Goal: Connect with others: Connect with others

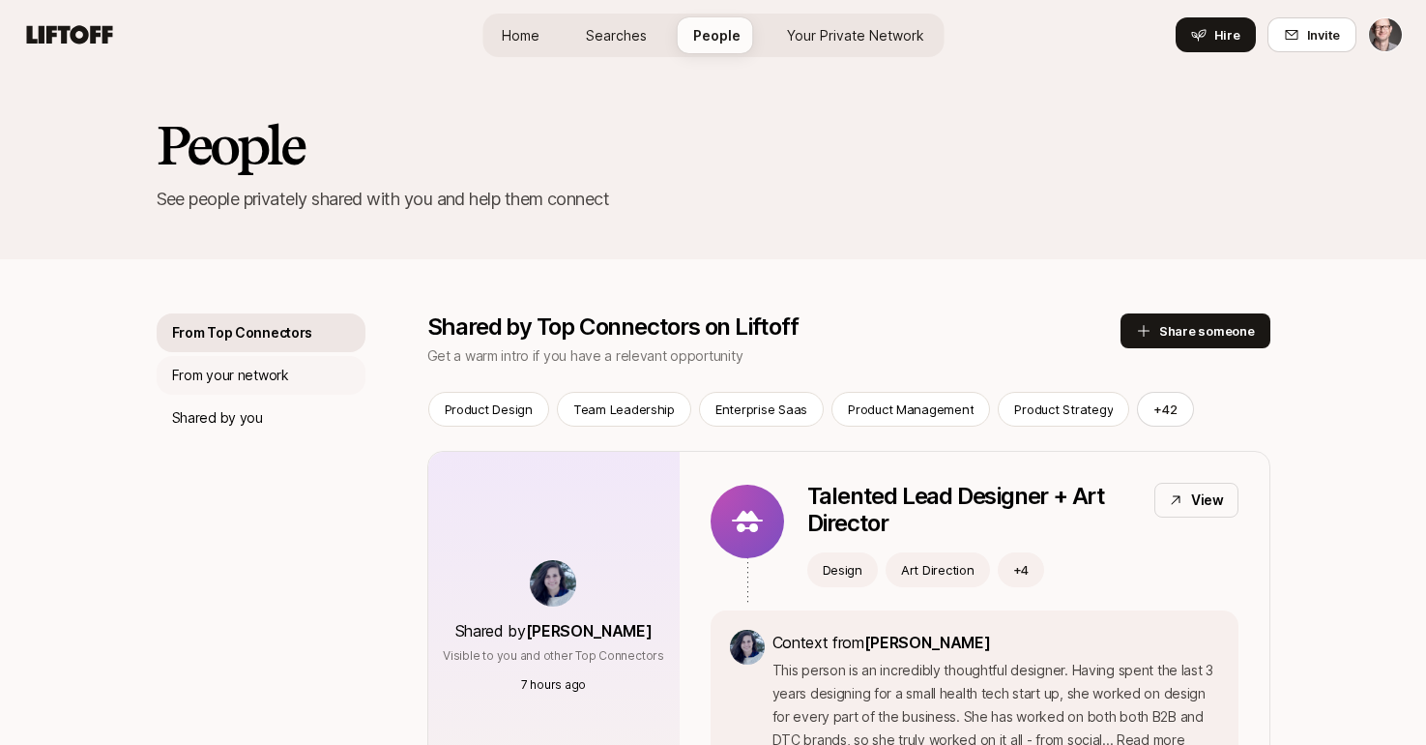
click at [267, 374] on p "From your network" at bounding box center [230, 375] width 117 height 23
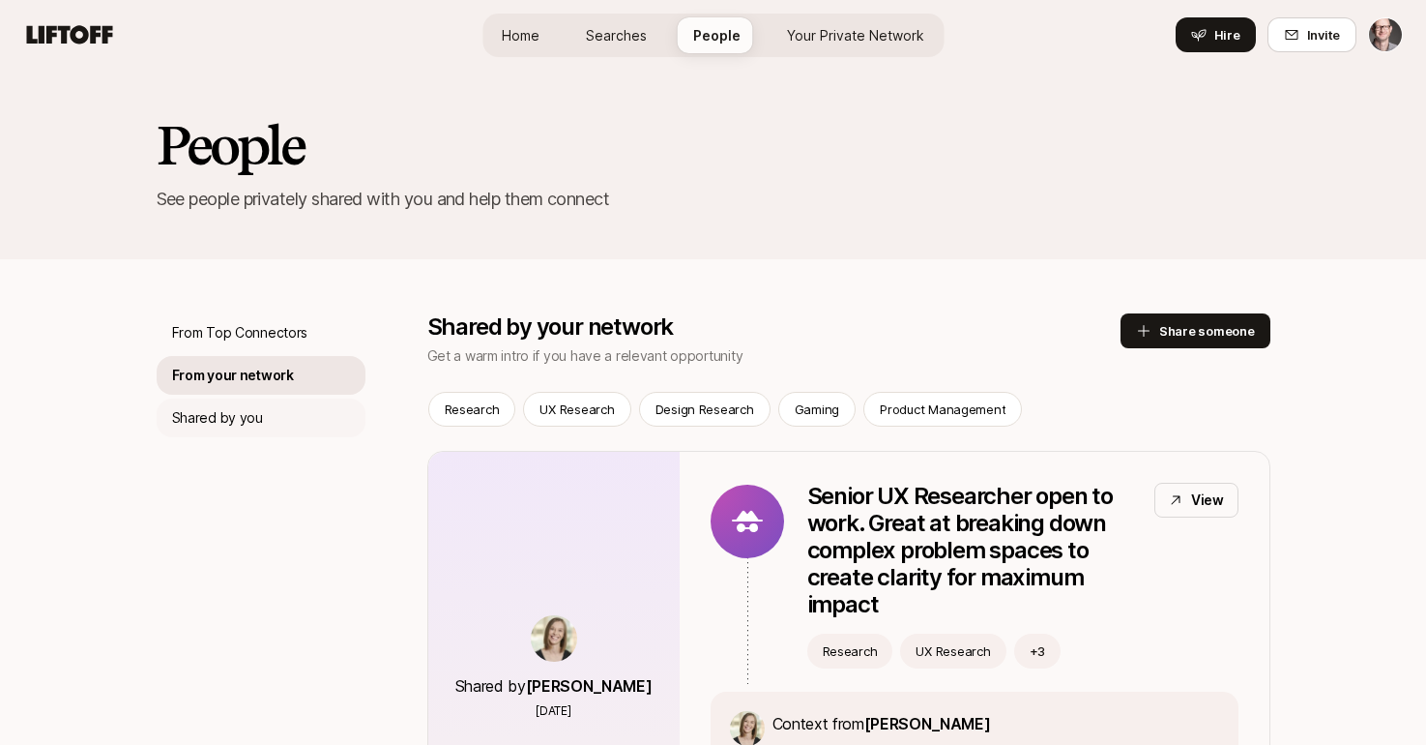
click at [247, 406] on p "Shared by you" at bounding box center [217, 417] width 91 height 23
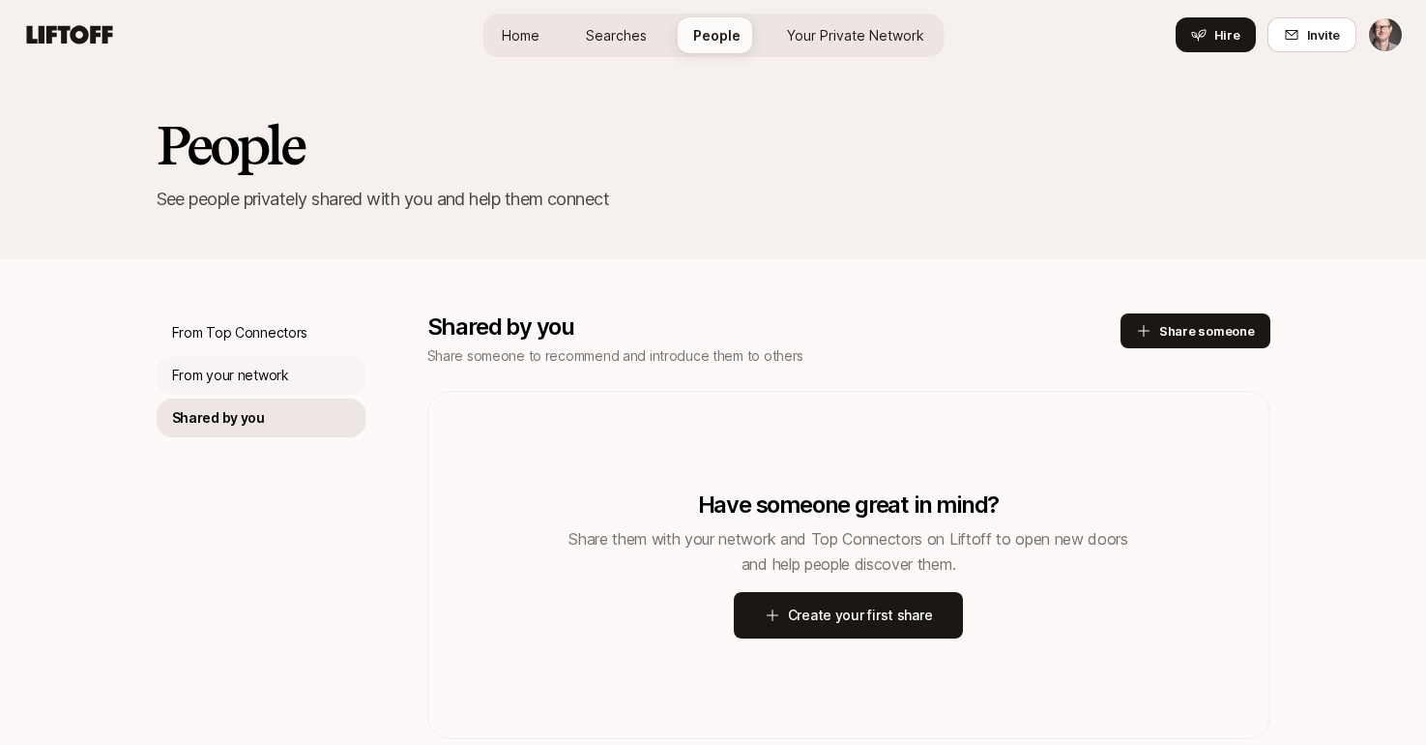
click at [251, 370] on p "From your network" at bounding box center [230, 375] width 117 height 23
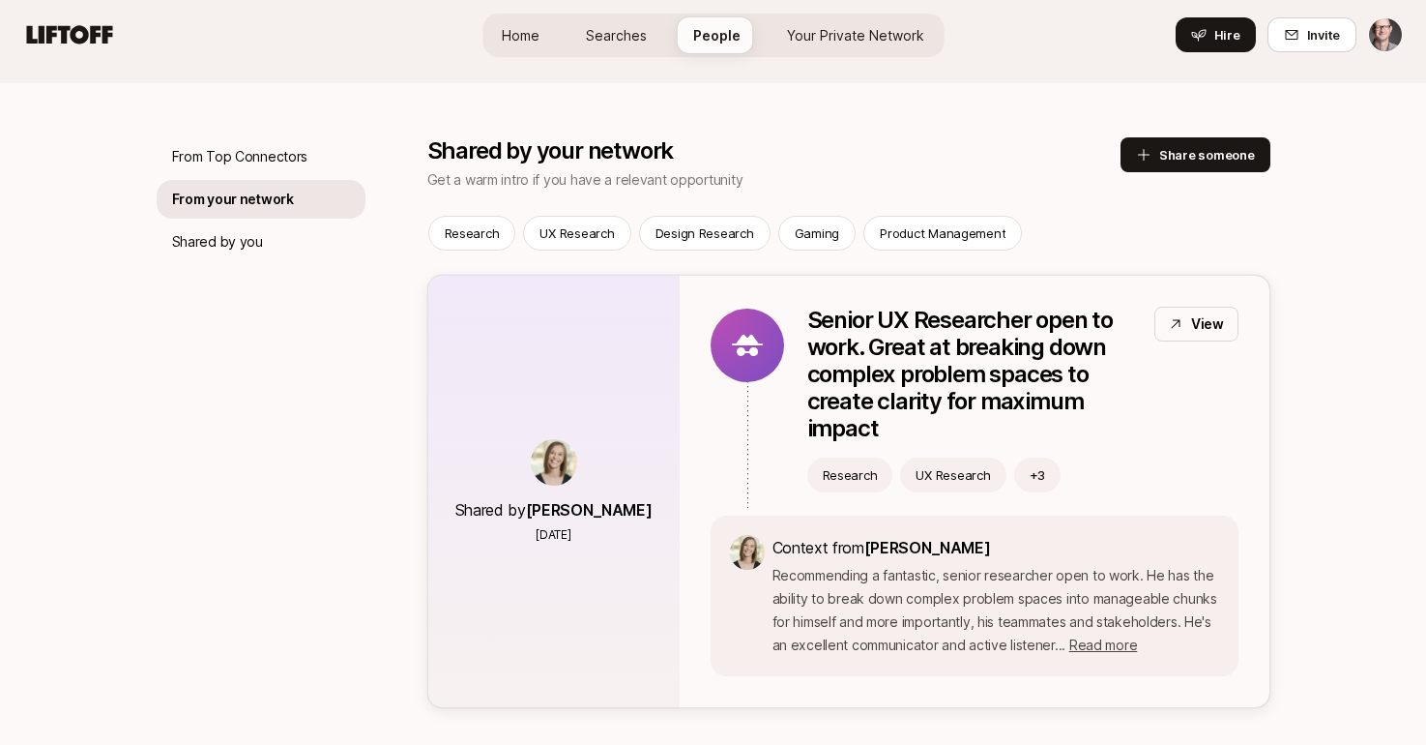
scroll to position [233, 0]
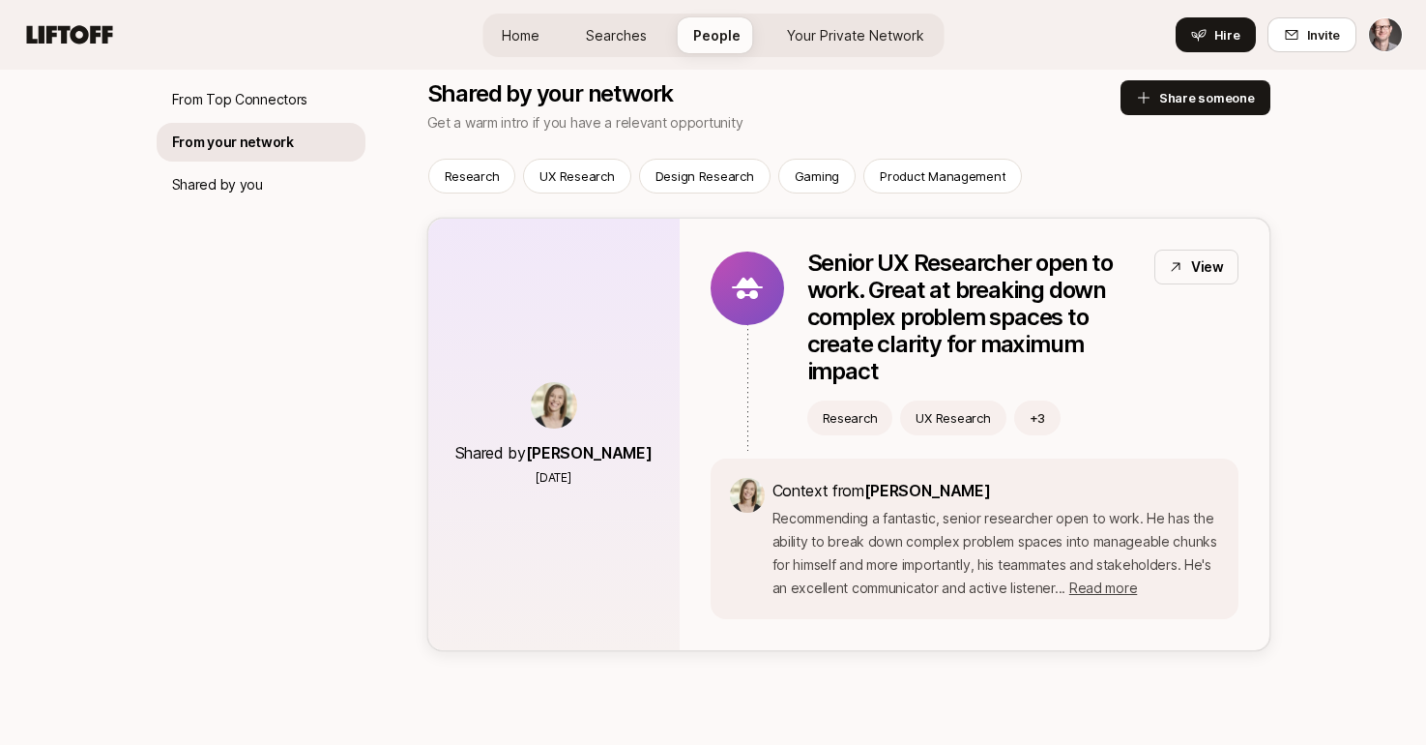
click at [975, 555] on p "Recommending a fantastic, senior researcher open to work. He has the ability to…" at bounding box center [996, 553] width 447 height 93
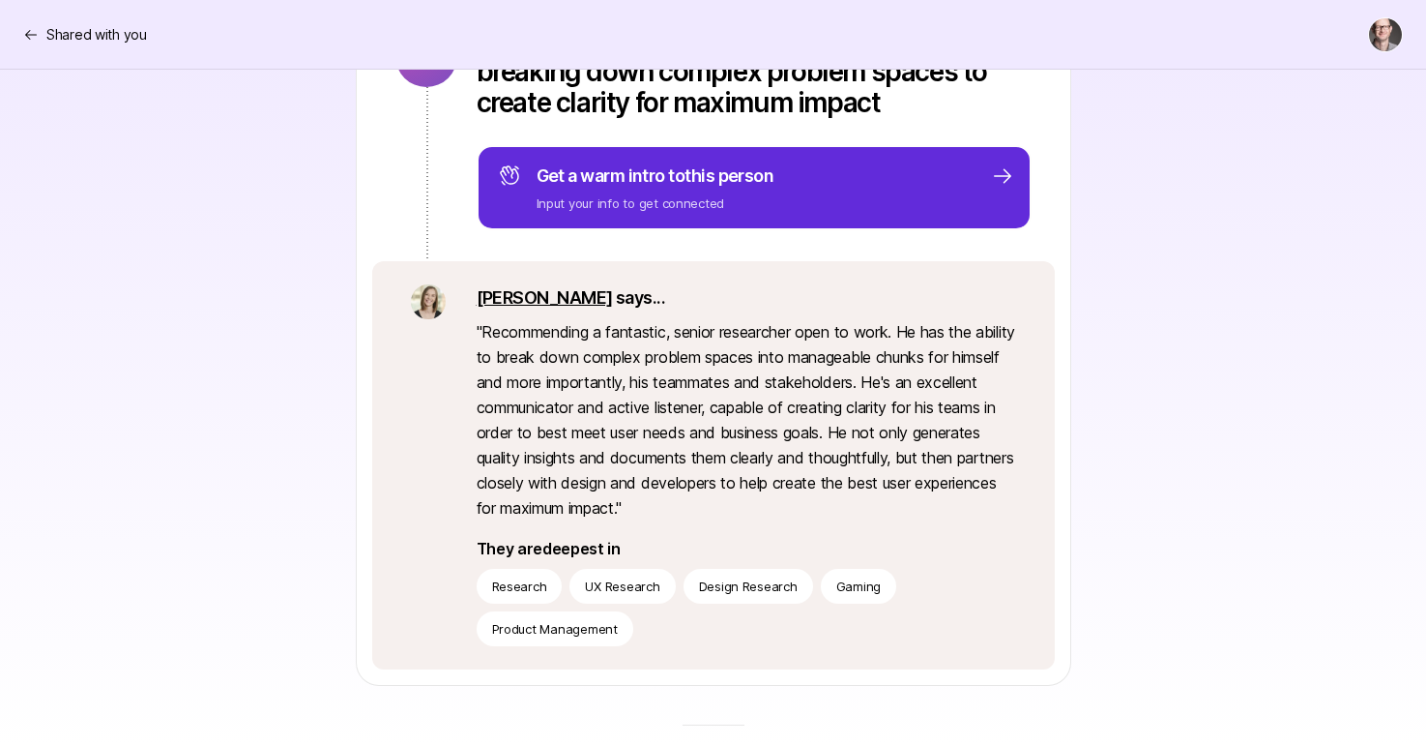
scroll to position [338, 0]
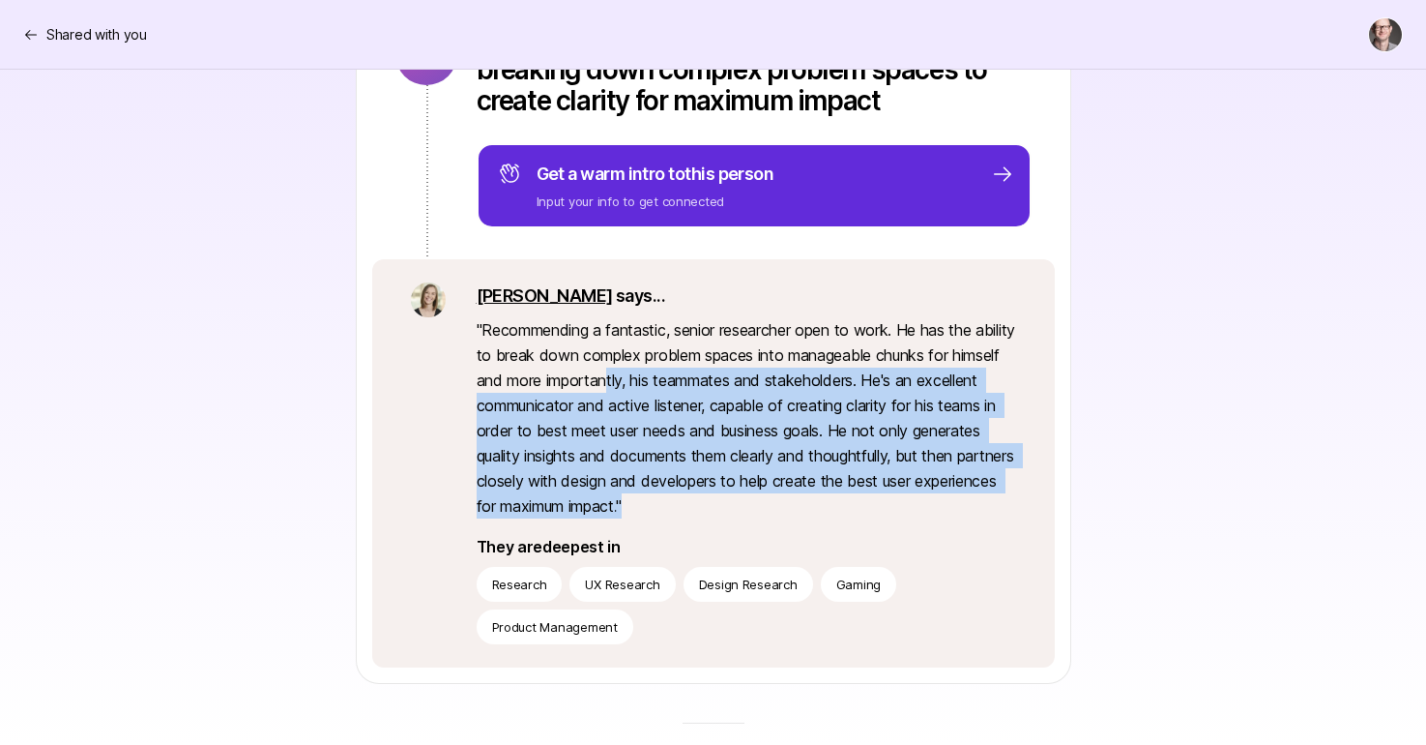
drag, startPoint x: 666, startPoint y: 382, endPoint x: 826, endPoint y: 495, distance: 195.6
click at [826, 495] on p "" Recommending a fantastic, senior researcher open to work. He has the ability …" at bounding box center [747, 417] width 540 height 201
click at [825, 494] on p "" Recommending a fantastic, senior researcher open to work. He has the ability …" at bounding box center [747, 417] width 540 height 201
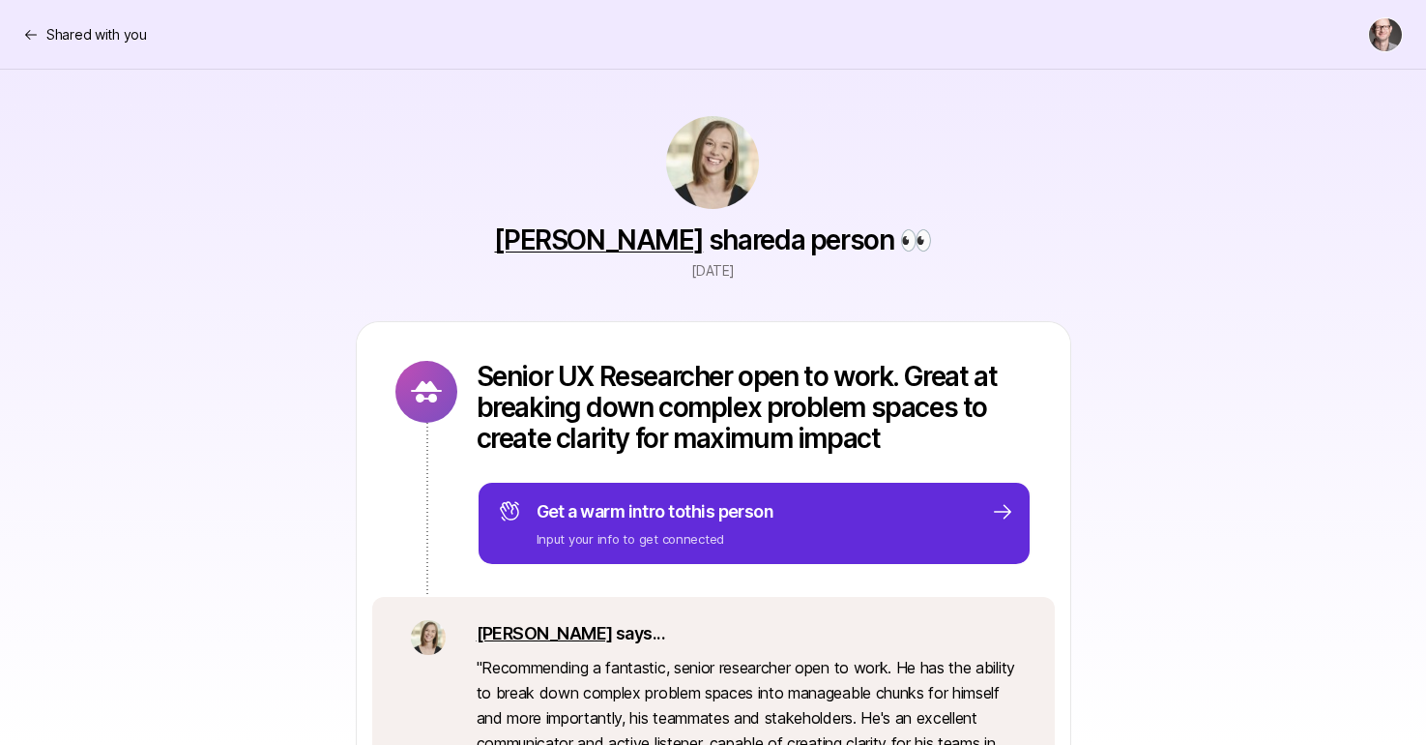
scroll to position [0, 0]
click at [617, 236] on link "[PERSON_NAME]" at bounding box center [598, 239] width 209 height 33
click at [67, 37] on p "Shared with you" at bounding box center [96, 34] width 101 height 23
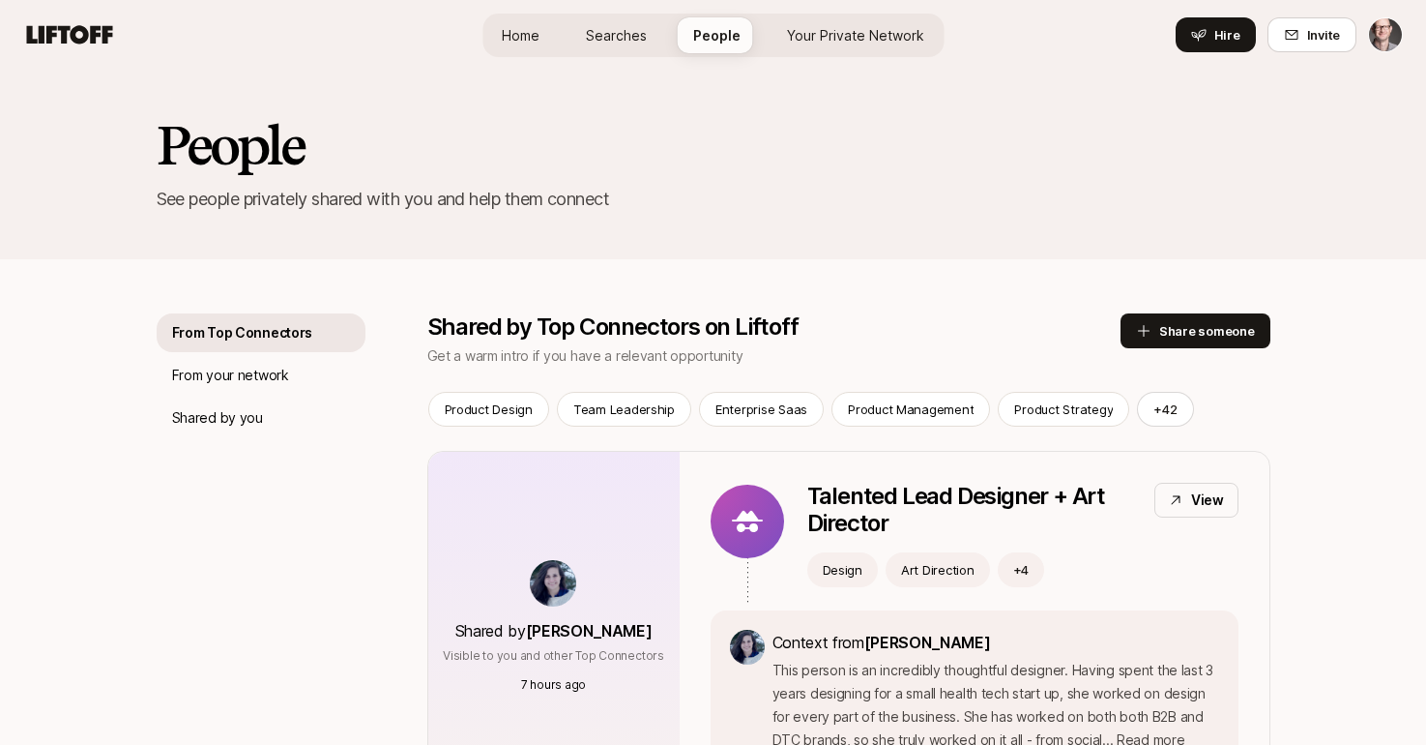
click at [881, 31] on span "Your Private Network" at bounding box center [855, 35] width 137 height 20
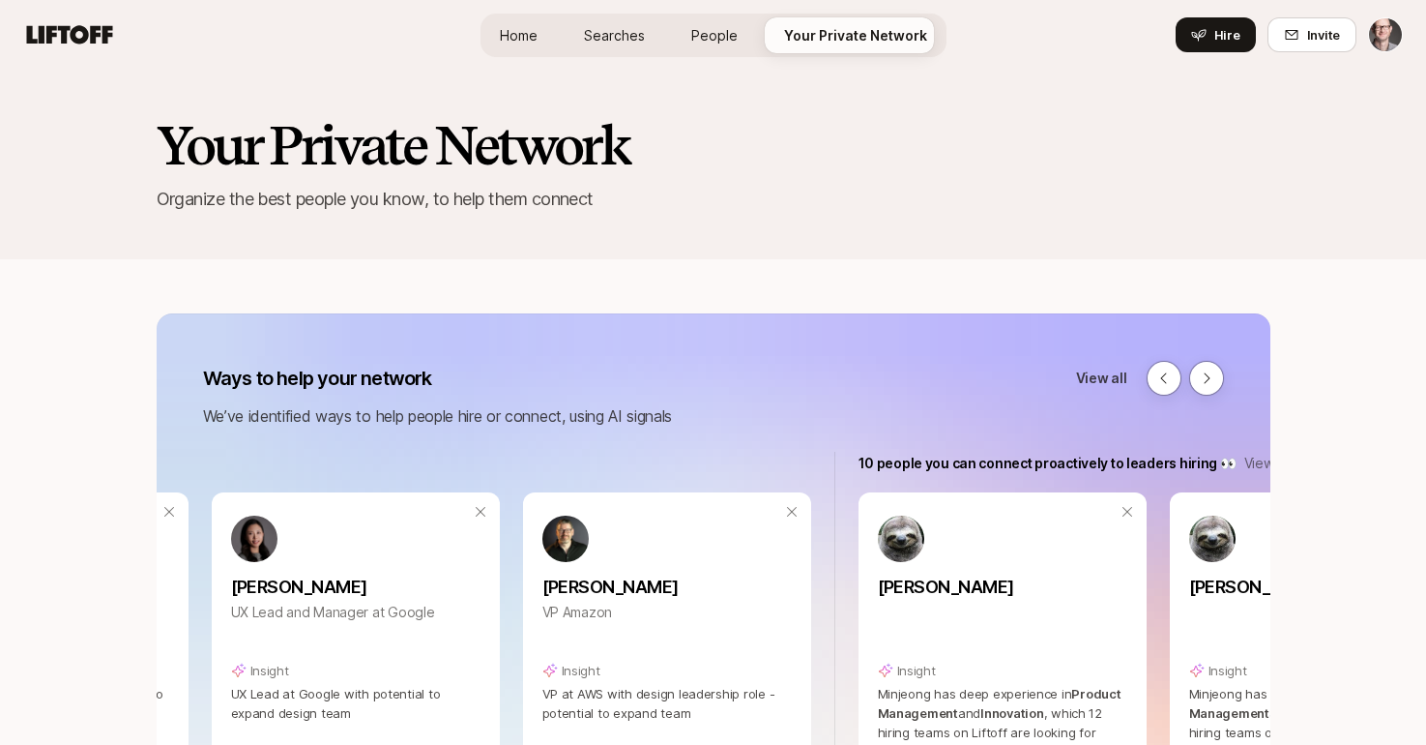
scroll to position [0, 318]
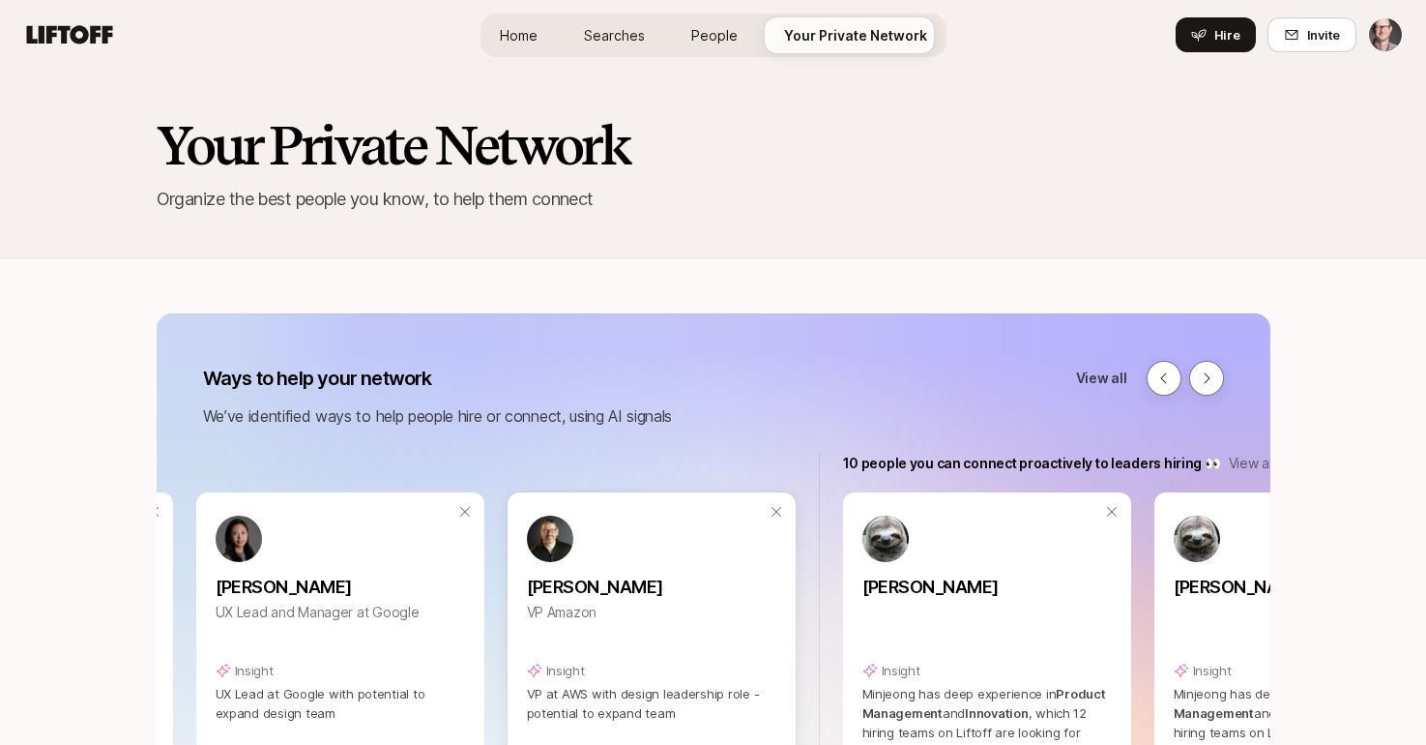
click at [663, 592] on p "[PERSON_NAME]" at bounding box center [652, 586] width 250 height 27
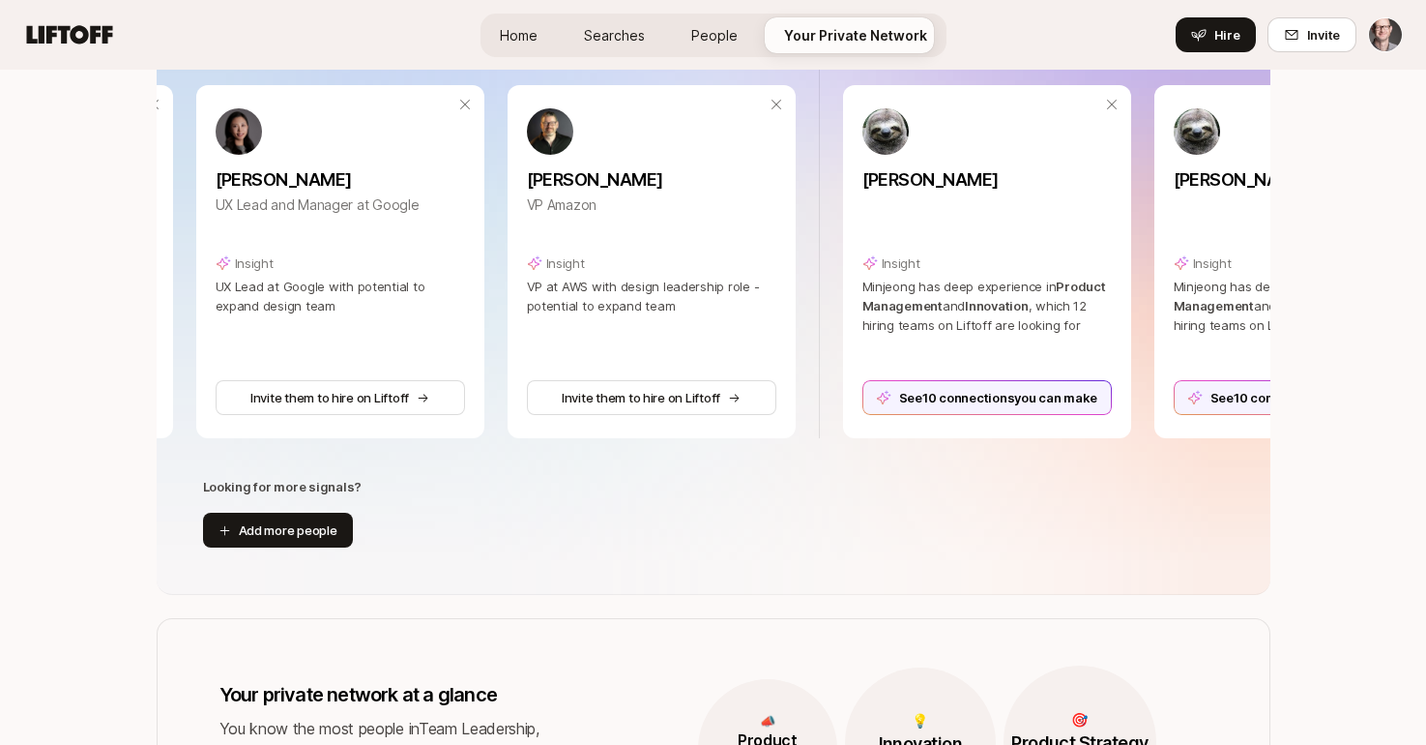
scroll to position [431, 0]
